Goal: Task Accomplishment & Management: Use online tool/utility

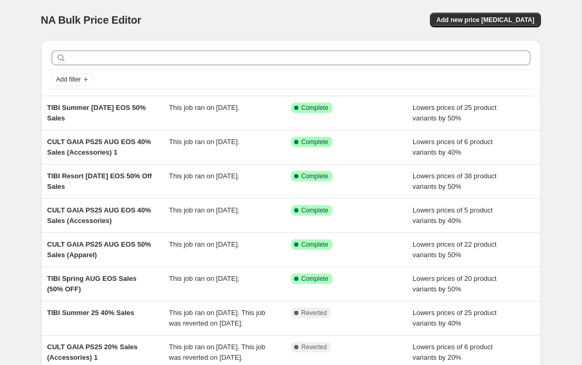
click at [453, 36] on div "NA Bulk Price Editor. This page is ready NA Bulk Price Editor Add new price [ME…" at bounding box center [291, 20] width 500 height 40
click at [487, 19] on span "Add new price [MEDICAL_DATA]" at bounding box center [485, 20] width 98 height 8
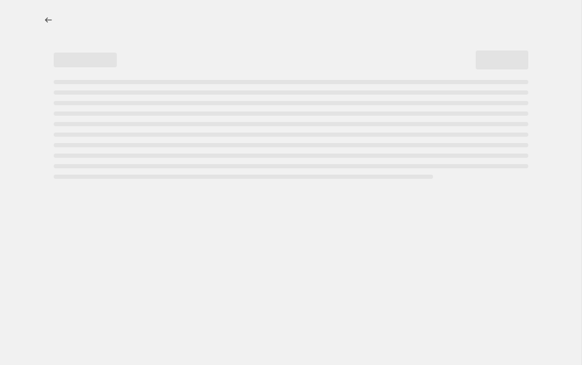
select select "percentage"
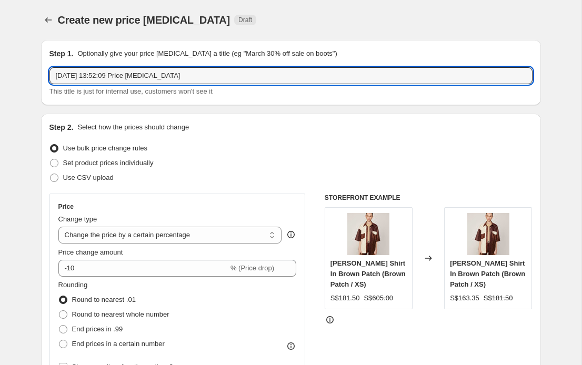
drag, startPoint x: 202, startPoint y: 77, endPoint x: 61, endPoint y: 64, distance: 142.0
click at [61, 64] on div "Step 1. Optionally give your price [MEDICAL_DATA] a title (eg "March 30% off sa…" at bounding box center [290, 72] width 483 height 48
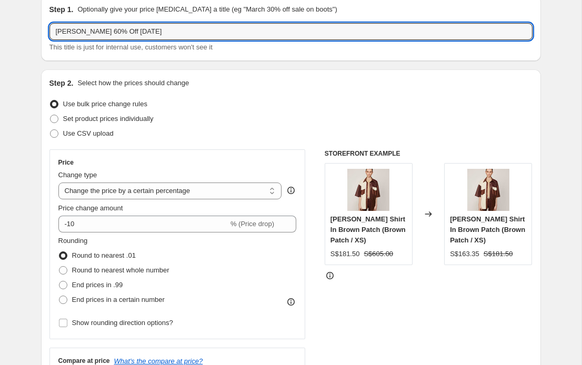
scroll to position [109, 0]
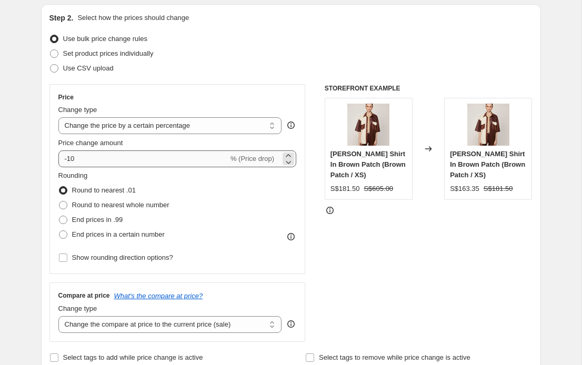
type input "[PERSON_NAME] 60% Off [DATE]"
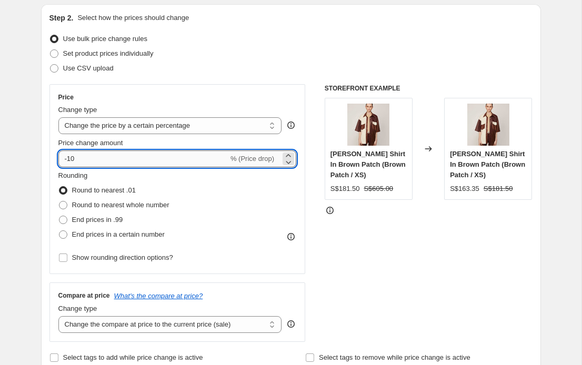
click at [83, 154] on input "-10" at bounding box center [143, 158] width 170 height 17
type input "-60"
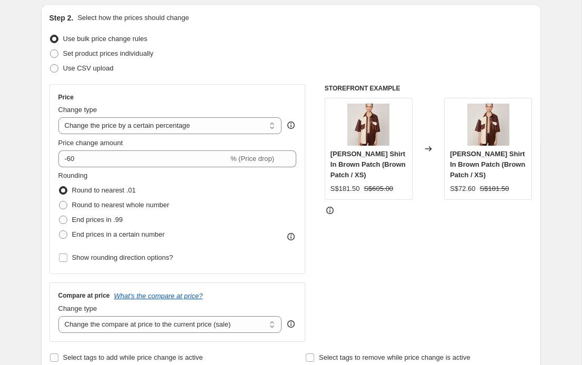
click at [312, 193] on div "Price Change type Change the price to a certain amount Change the price by a ce…" at bounding box center [290, 213] width 483 height 258
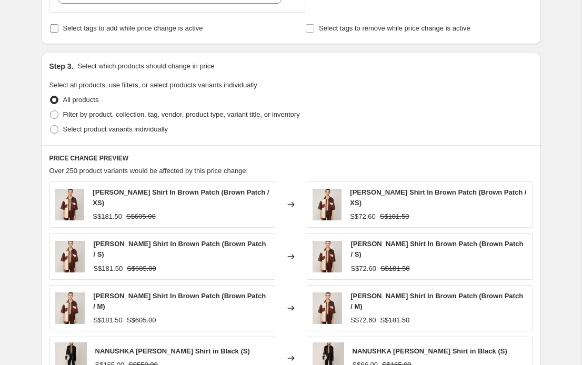
scroll to position [440, 0]
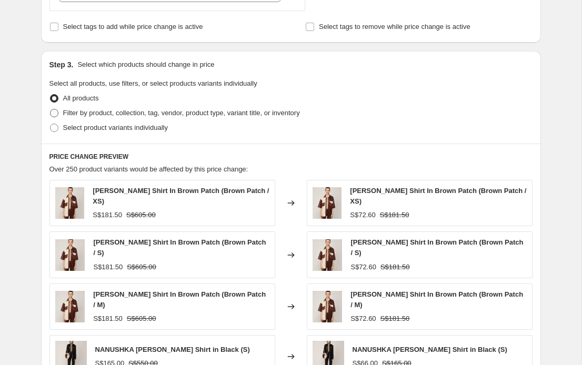
click at [77, 110] on span "Filter by product, collection, tag, vendor, product type, variant title, or inv…" at bounding box center [181, 113] width 237 height 8
click at [50, 109] on input "Filter by product, collection, tag, vendor, product type, variant title, or inv…" at bounding box center [50, 109] width 1 height 1
radio input "true"
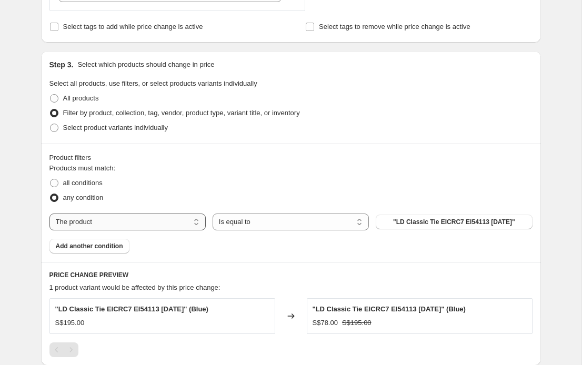
click at [180, 221] on select "The product The product's collection The product's tag The product's vendor The…" at bounding box center [127, 222] width 156 height 17
select select "vendor"
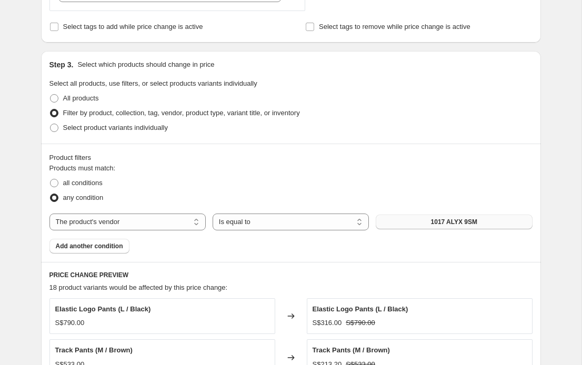
click at [445, 220] on span "1017 ALYX 9SM" at bounding box center [454, 222] width 47 height 8
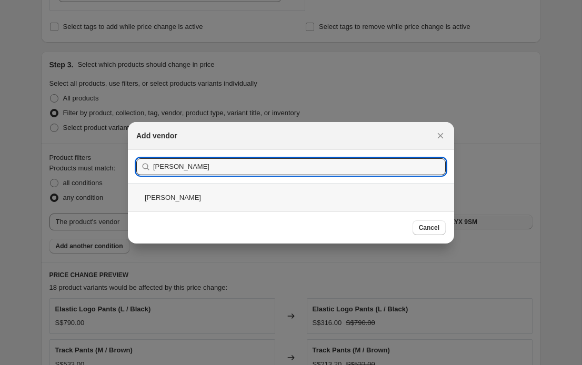
type input "[PERSON_NAME]"
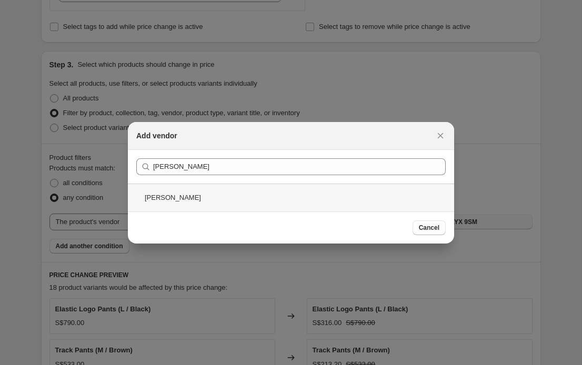
click at [157, 196] on div "[PERSON_NAME]" at bounding box center [291, 198] width 326 height 28
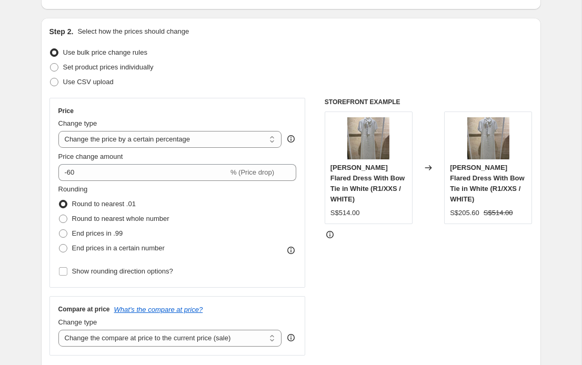
scroll to position [95, 0]
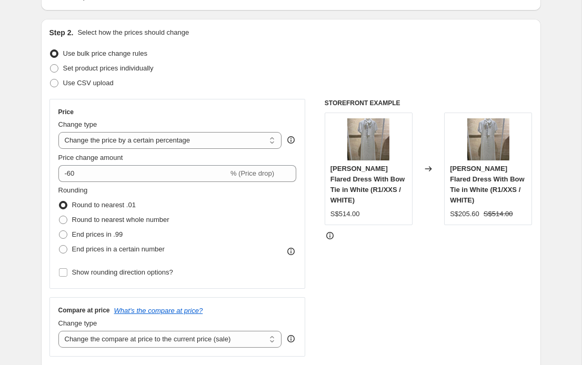
click at [257, 44] on div "Step 2. Select how the prices should change Use bulk price change rules Set pro…" at bounding box center [290, 203] width 483 height 352
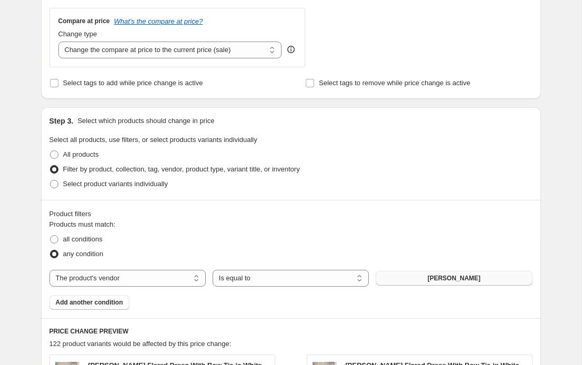
scroll to position [817, 0]
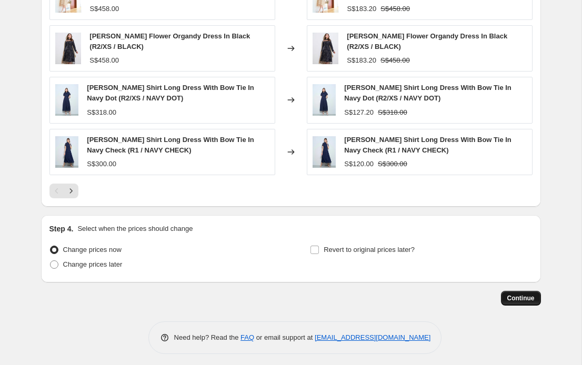
click at [509, 299] on button "Continue" at bounding box center [521, 298] width 40 height 15
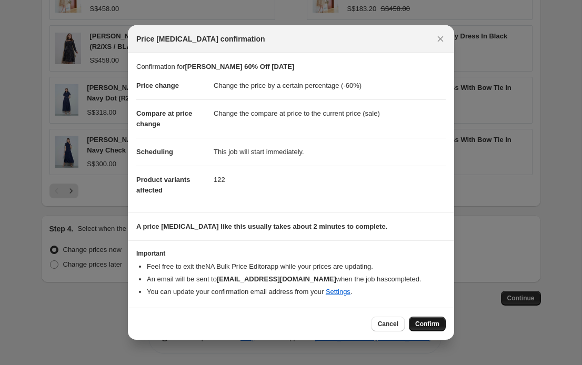
click at [433, 321] on span "Confirm" at bounding box center [427, 324] width 24 height 8
type input "[PERSON_NAME] 60% Off [DATE]"
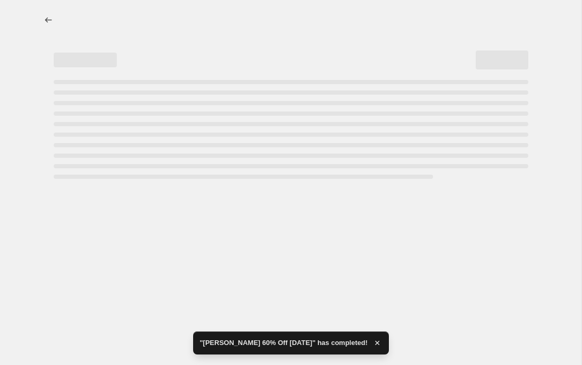
select select "percentage"
select select "vendor"
